Goal: Information Seeking & Learning: Learn about a topic

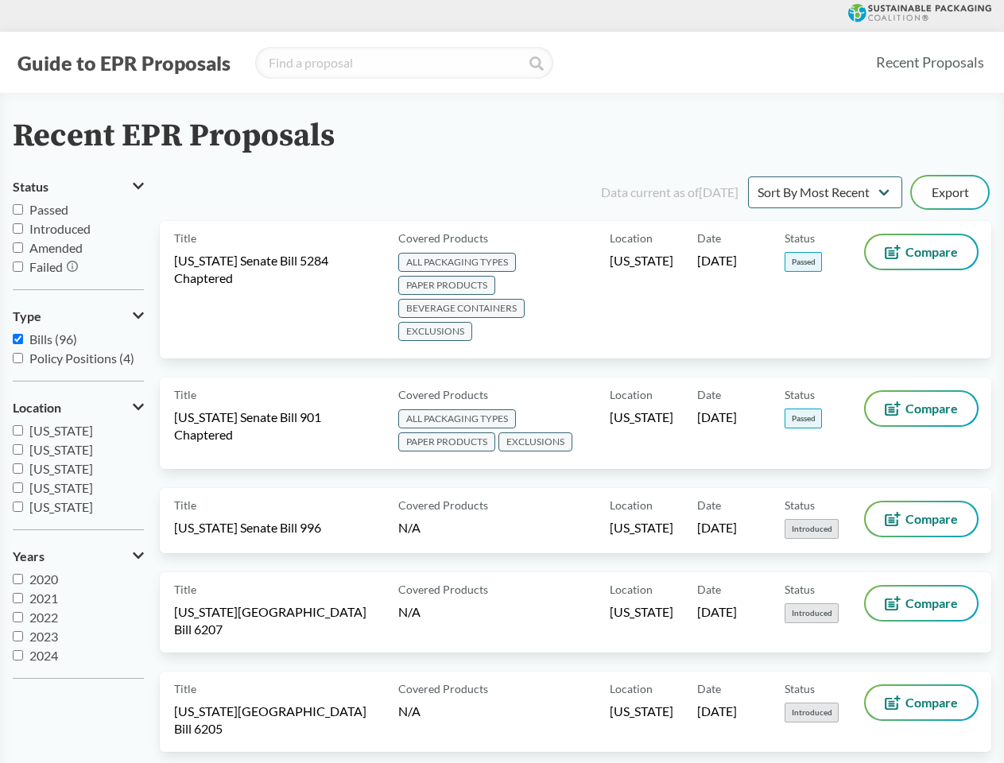
click at [123, 63] on button "Guide to EPR Proposals" at bounding box center [124, 62] width 223 height 25
click at [78, 187] on button "Status" at bounding box center [78, 186] width 131 height 27
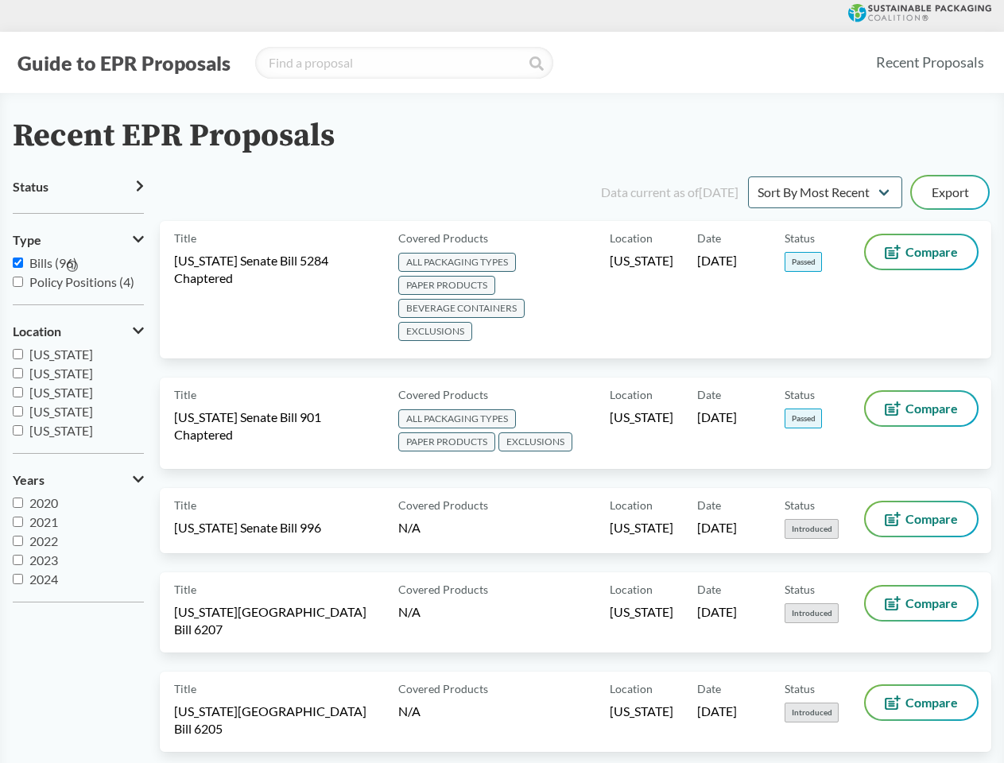
click at [73, 267] on icon at bounding box center [72, 266] width 11 height 11
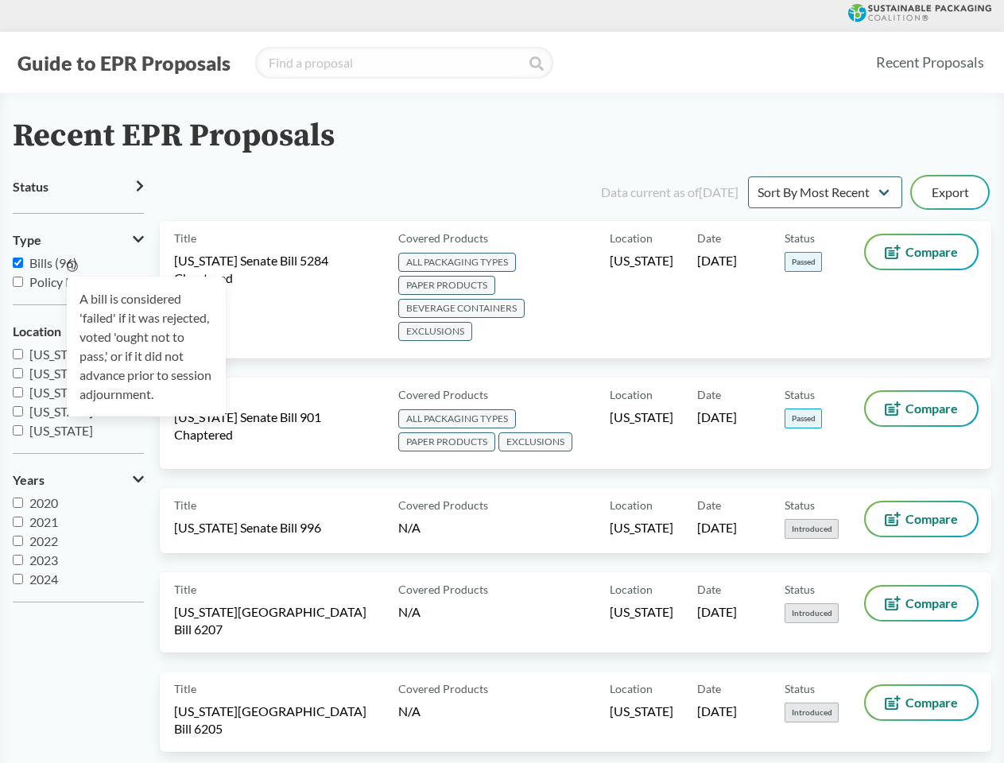
click at [78, 316] on div "A bill is considered 'failed' if it was rejected, voted 'ought not to pass,' or…" at bounding box center [146, 347] width 159 height 140
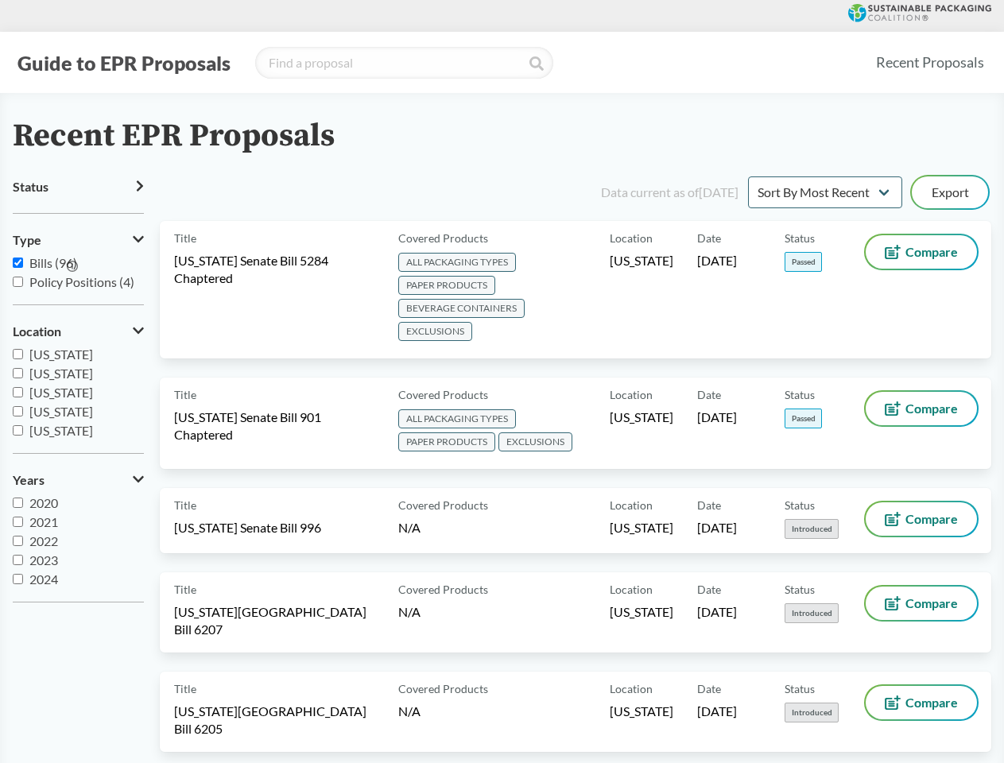
click at [78, 408] on span "[US_STATE]" at bounding box center [61, 411] width 64 height 15
click at [23, 408] on input "[US_STATE]" at bounding box center [18, 411] width 10 height 10
checkbox input "true"
click at [78, 556] on label "2023" at bounding box center [78, 560] width 131 height 19
click at [23, 556] on input "2023" at bounding box center [18, 560] width 10 height 10
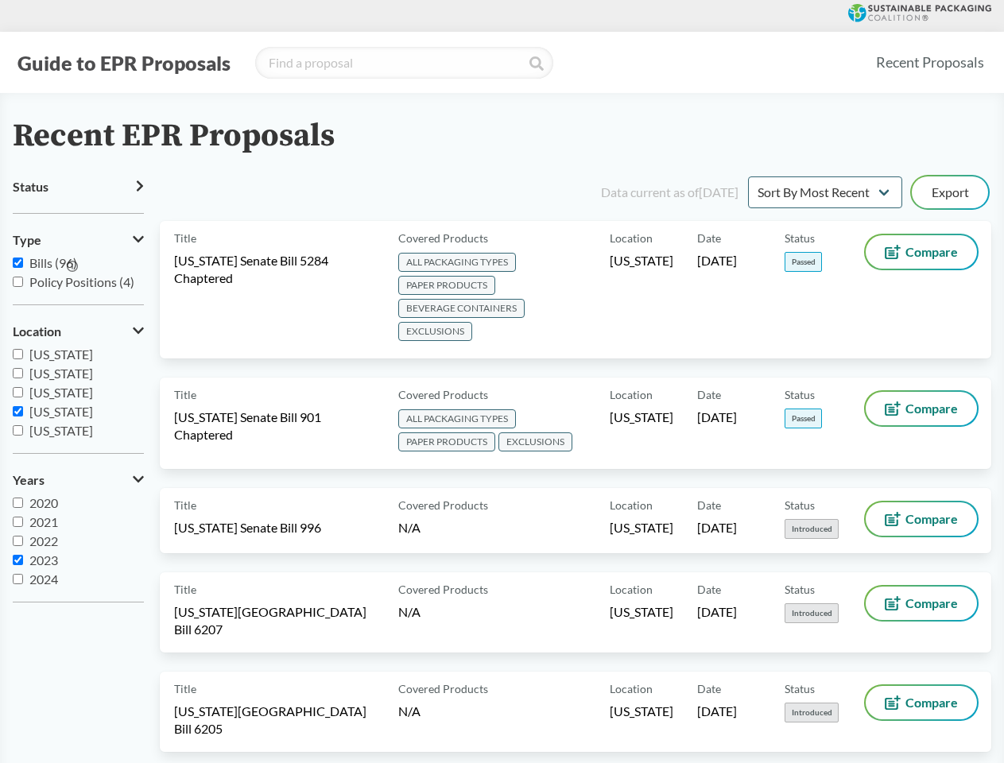
checkbox input "true"
click at [950, 192] on button "Export" at bounding box center [950, 192] width 76 height 32
